Goal: Task Accomplishment & Management: Manage account settings

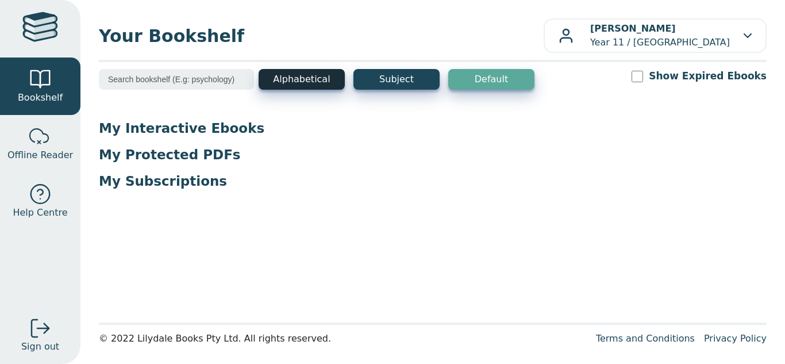
click at [338, 82] on button "Alphabetical" at bounding box center [302, 79] width 86 height 21
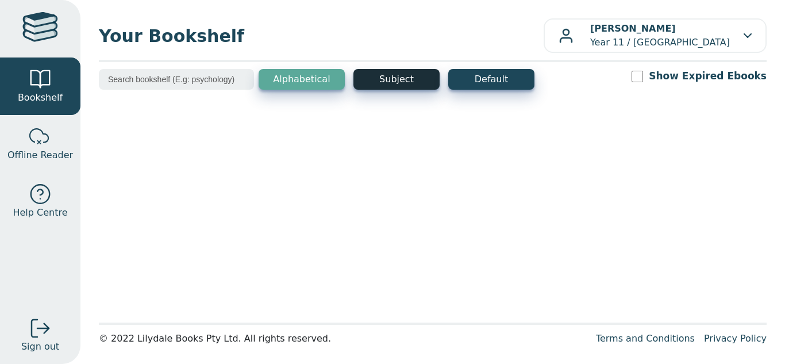
click at [385, 78] on button "Subject" at bounding box center [396, 79] width 86 height 21
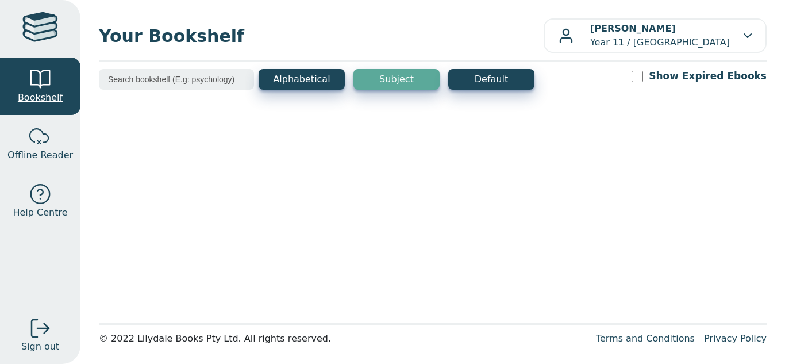
click at [60, 91] on span "Bookshelf" at bounding box center [40, 98] width 45 height 14
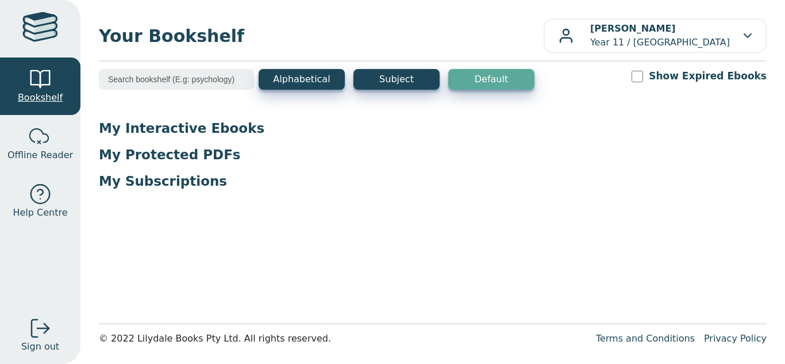
click at [51, 86] on div at bounding box center [40, 79] width 23 height 23
click at [643, 75] on input "Show Expired Ebooks" at bounding box center [636, 76] width 11 height 11
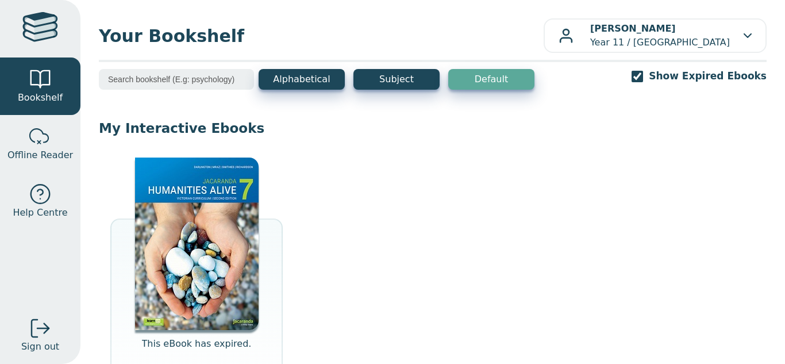
click at [643, 75] on input "Show Expired Ebooks" at bounding box center [636, 76] width 11 height 11
checkbox input "false"
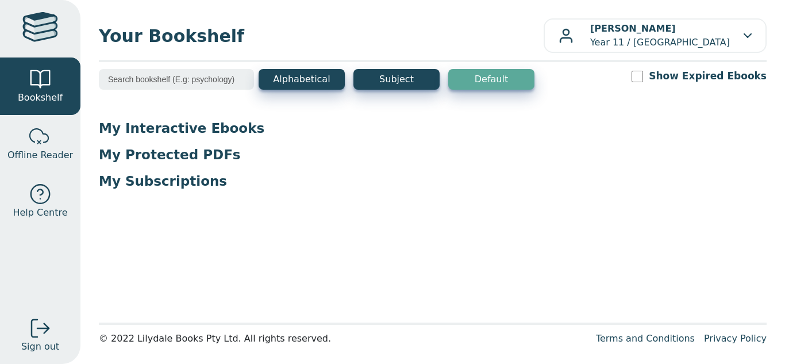
click at [190, 130] on p "My Interactive Ebooks" at bounding box center [433, 128] width 668 height 17
click at [36, 151] on span "Offline Reader" at bounding box center [39, 155] width 65 height 14
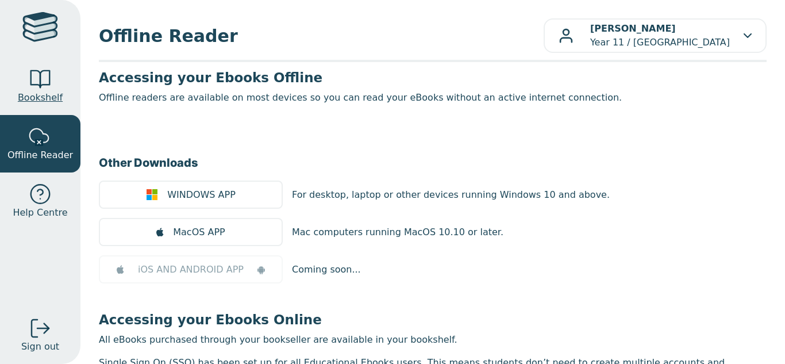
click at [45, 81] on div at bounding box center [40, 79] width 23 height 23
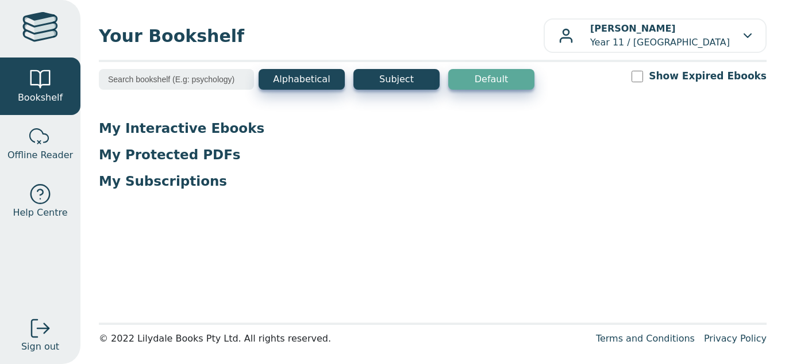
click at [491, 88] on button "Default" at bounding box center [491, 79] width 86 height 21
click at [491, 83] on button "Default" at bounding box center [491, 79] width 86 height 21
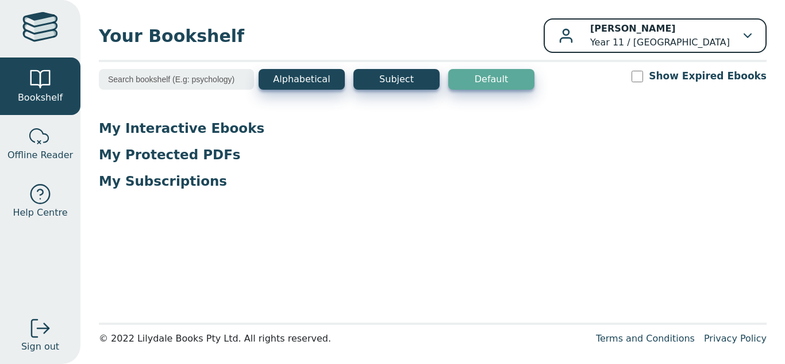
click at [708, 38] on p "[PERSON_NAME] Year 11 / [GEOGRAPHIC_DATA]" at bounding box center [660, 36] width 140 height 28
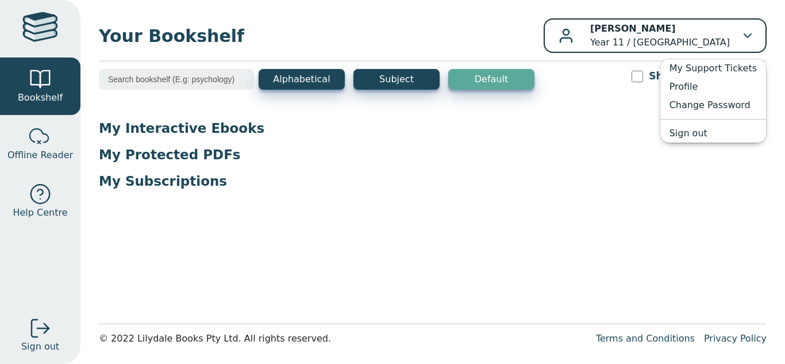
click at [708, 38] on p "[PERSON_NAME] Year 11 / [GEOGRAPHIC_DATA]" at bounding box center [660, 36] width 140 height 28
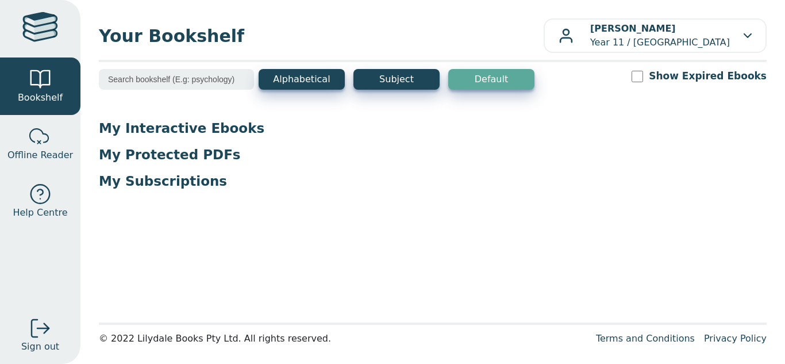
click at [176, 128] on p "My Interactive Ebooks" at bounding box center [433, 128] width 668 height 17
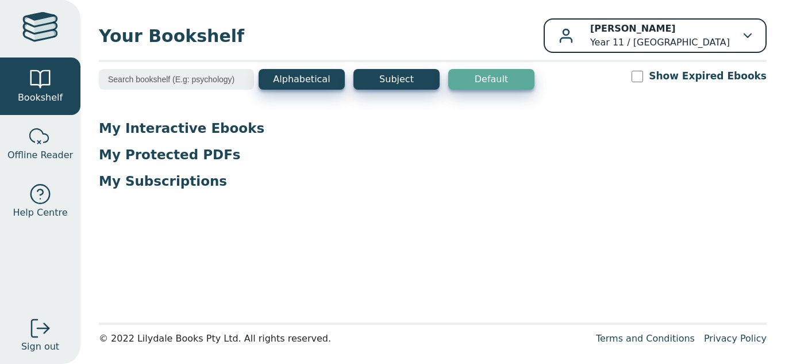
click at [751, 38] on div "[PERSON_NAME] Year 11 / [GEOGRAPHIC_DATA]" at bounding box center [654, 36] width 193 height 28
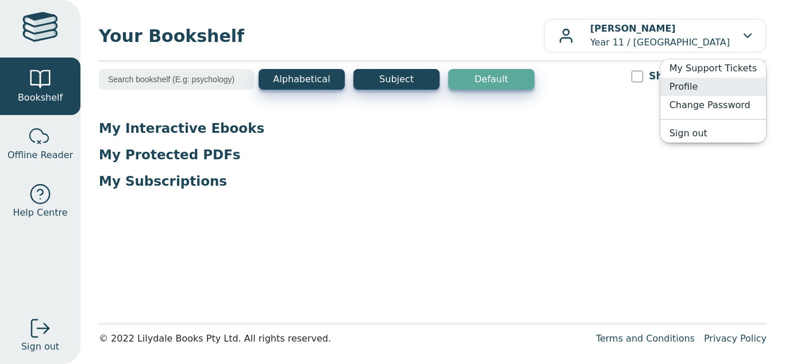
click at [707, 91] on link "Profile" at bounding box center [713, 87] width 106 height 18
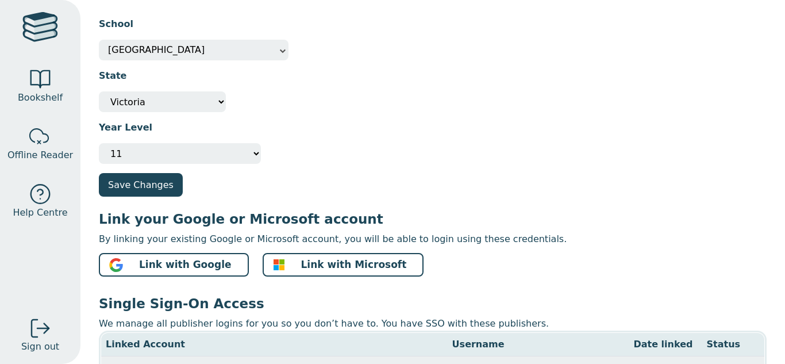
scroll to position [162, 0]
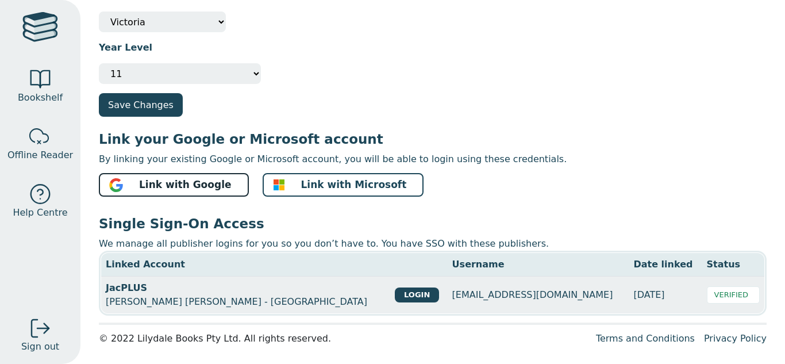
click at [220, 183] on button "Link with Google" at bounding box center [174, 185] width 150 height 24
click at [71, 80] on link "Bookshelf" at bounding box center [40, 85] width 80 height 57
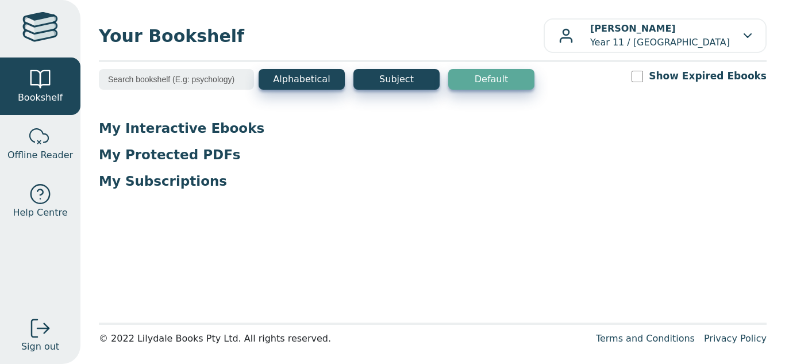
click at [205, 130] on p "My Interactive Ebooks" at bounding box center [433, 128] width 668 height 17
click at [507, 187] on p "My Subscriptions" at bounding box center [433, 180] width 668 height 17
click at [661, 83] on div "Alphabetical Subject Default Show Expired Ebooks" at bounding box center [433, 87] width 668 height 36
click at [643, 80] on input "Show Expired Ebooks" at bounding box center [636, 76] width 11 height 11
checkbox input "true"
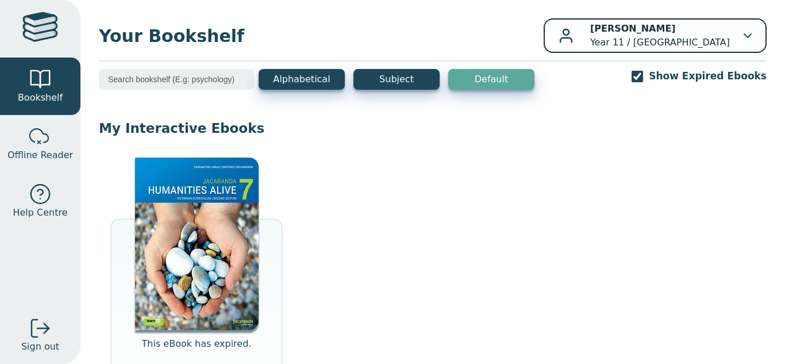
click at [699, 30] on p "Connor Ewan Year 11 / Lilydale High School" at bounding box center [660, 36] width 140 height 28
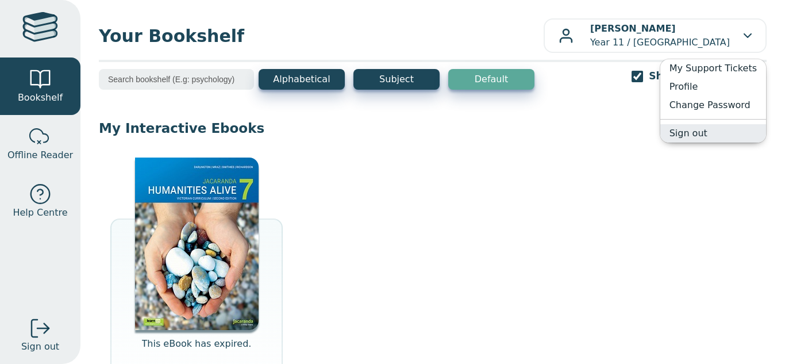
click at [696, 137] on link "Sign out" at bounding box center [713, 133] width 106 height 18
